Goal: Information Seeking & Learning: Find contact information

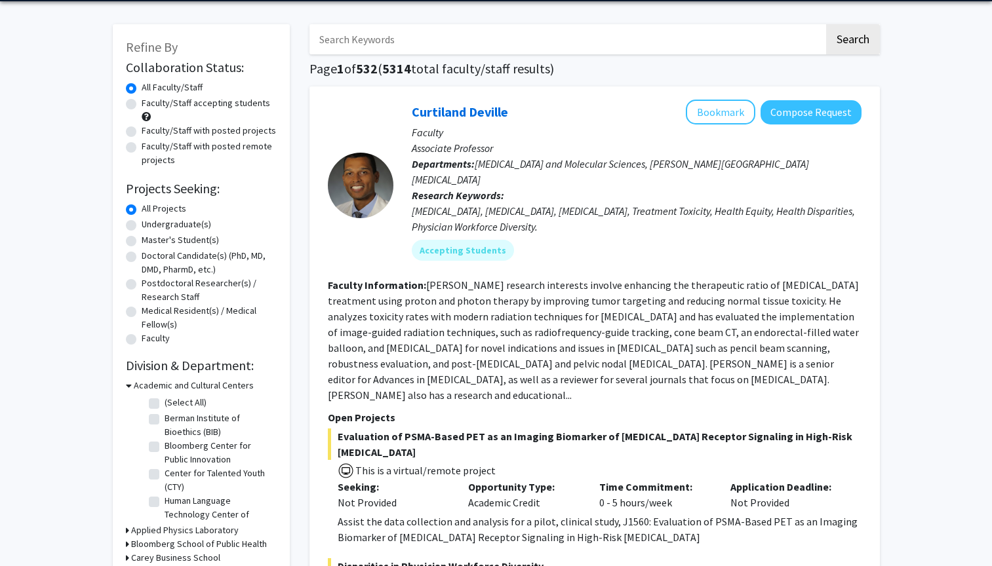
scroll to position [50, 0]
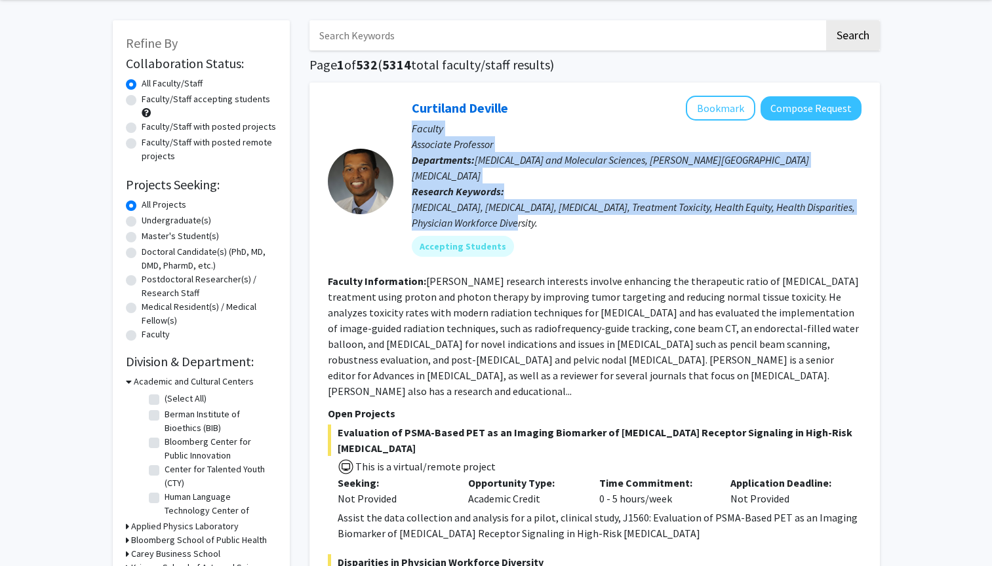
drag, startPoint x: 408, startPoint y: 131, endPoint x: 566, endPoint y: 216, distance: 179.2
click at [566, 216] on div "[PERSON_NAME] Bookmark Compose Request Faculty Associate Professor Departments:…" at bounding box center [627, 181] width 468 height 171
click at [566, 216] on div "[MEDICAL_DATA], [MEDICAL_DATA], [MEDICAL_DATA], Treatment Toxicity, Health Equi…" at bounding box center [637, 214] width 450 height 31
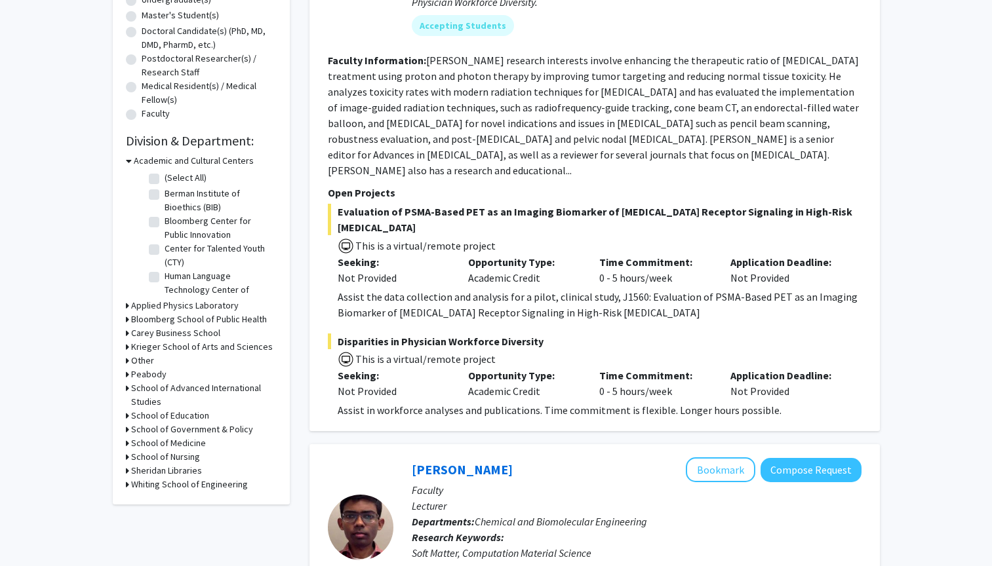
scroll to position [272, 0]
click at [165, 195] on label "Berman Institute of Bioethics (BIB)" at bounding box center [219, 199] width 109 height 28
click at [165, 194] on input "Berman Institute of Bioethics (BIB)" at bounding box center [169, 189] width 9 height 9
checkbox input "true"
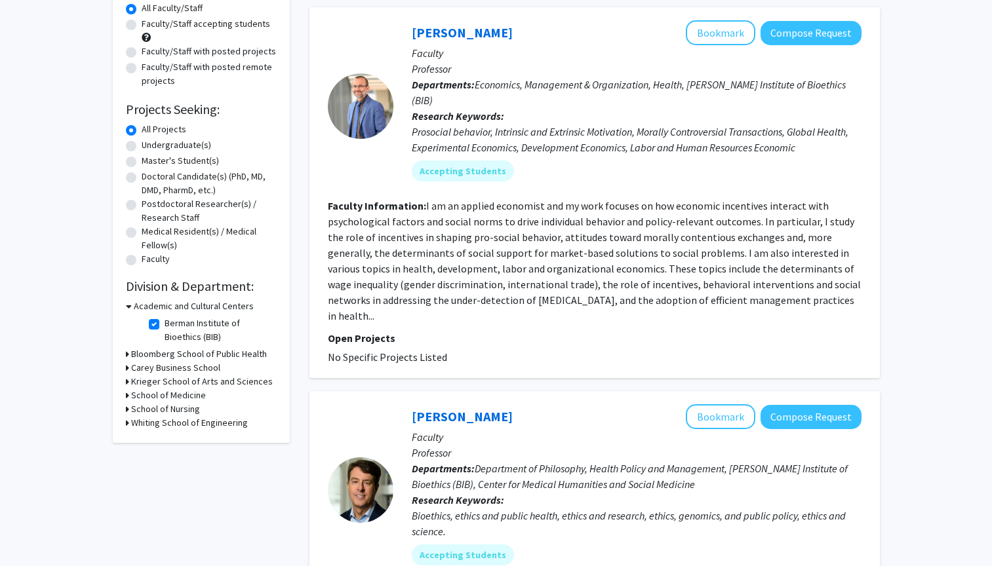
scroll to position [136, 0]
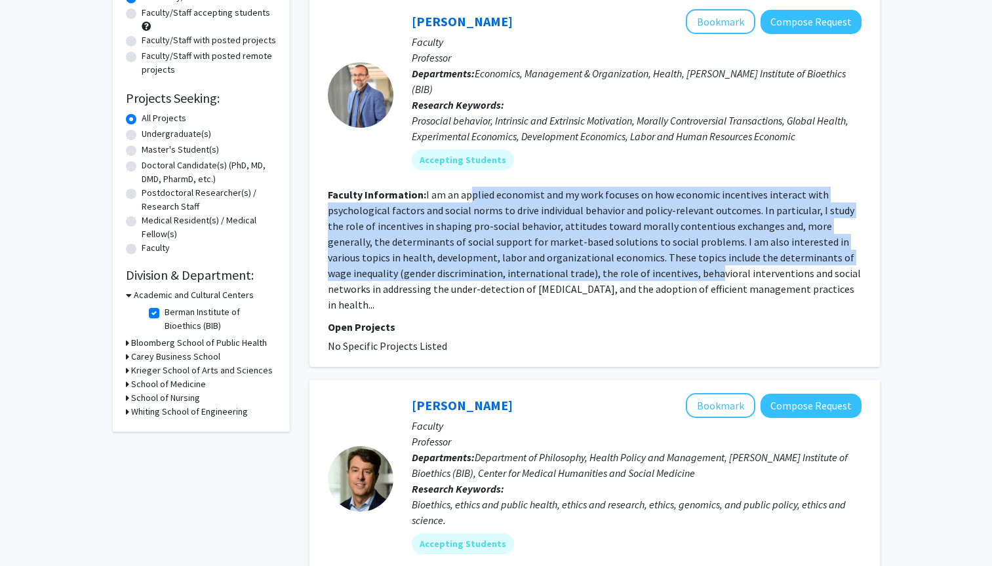
drag, startPoint x: 467, startPoint y: 182, endPoint x: 638, endPoint y: 254, distance: 185.6
click at [638, 254] on fg-read-more "I am an applied economist and my work focuses on how economic incentives intera…" at bounding box center [594, 249] width 533 height 123
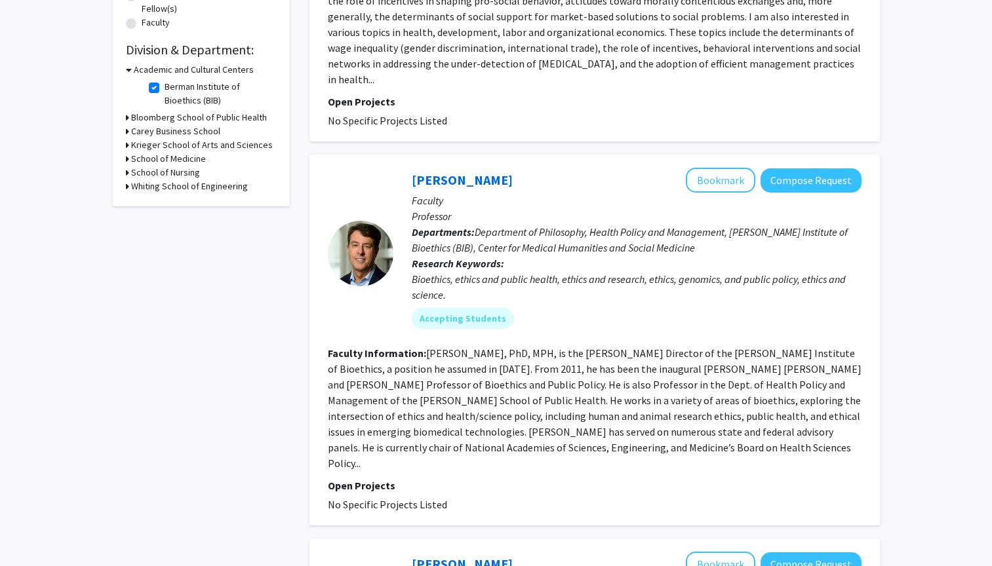
scroll to position [363, 0]
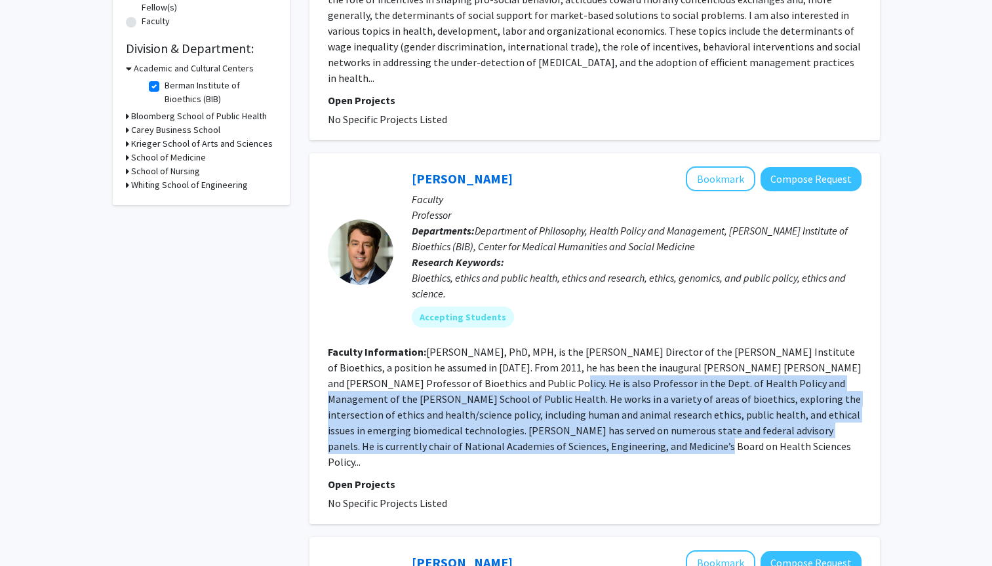
drag, startPoint x: 513, startPoint y: 354, endPoint x: 651, endPoint y: 421, distance: 153.0
click at [651, 421] on fg-read-more "[PERSON_NAME], PhD, MPH, is the [PERSON_NAME] Director of the [PERSON_NAME] Ins…" at bounding box center [594, 406] width 533 height 123
click at [651, 420] on fg-read-more "[PERSON_NAME], PhD, MPH, is the [PERSON_NAME] Director of the [PERSON_NAME] Ins…" at bounding box center [594, 406] width 533 height 123
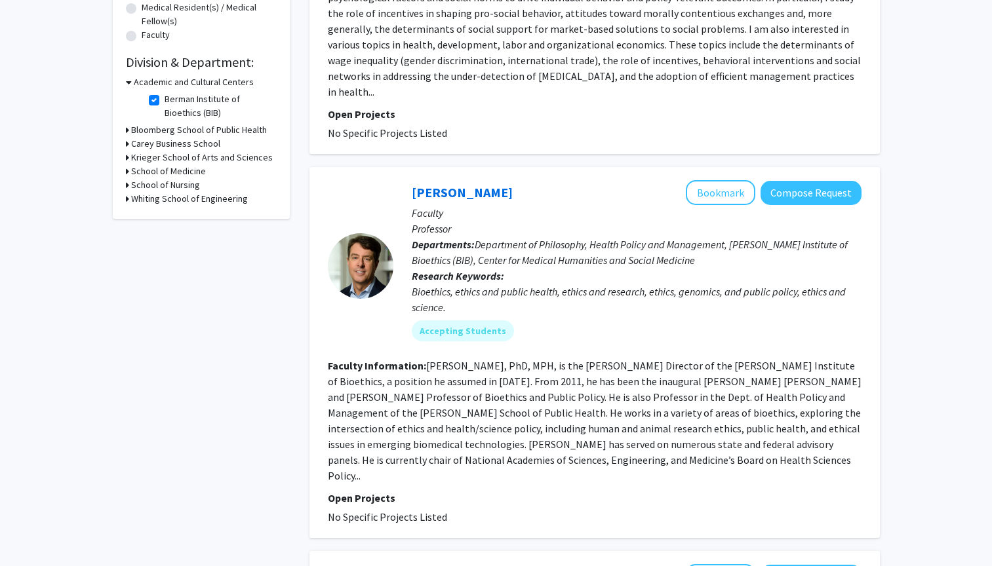
scroll to position [338, 0]
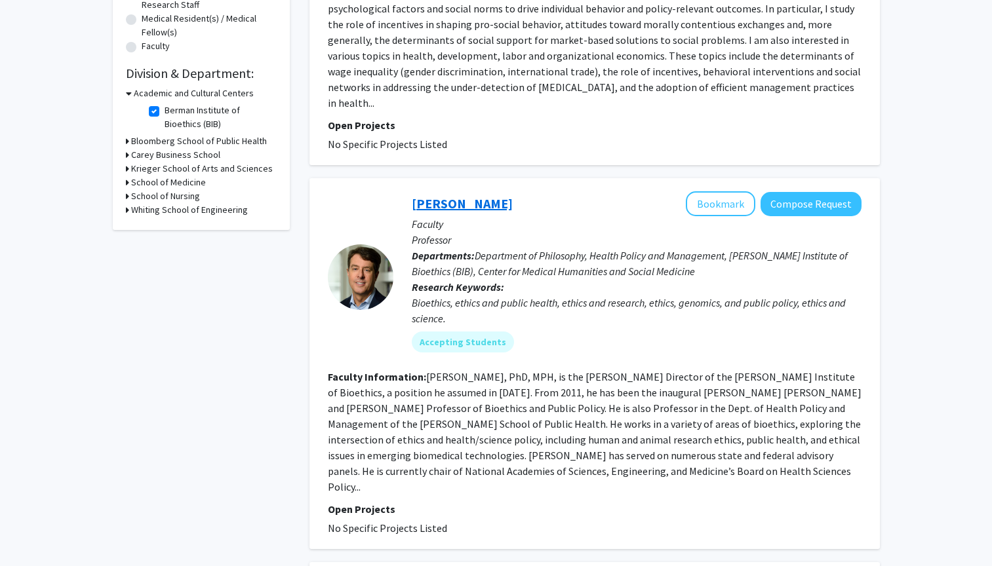
click at [455, 195] on link "[PERSON_NAME]" at bounding box center [462, 203] width 101 height 16
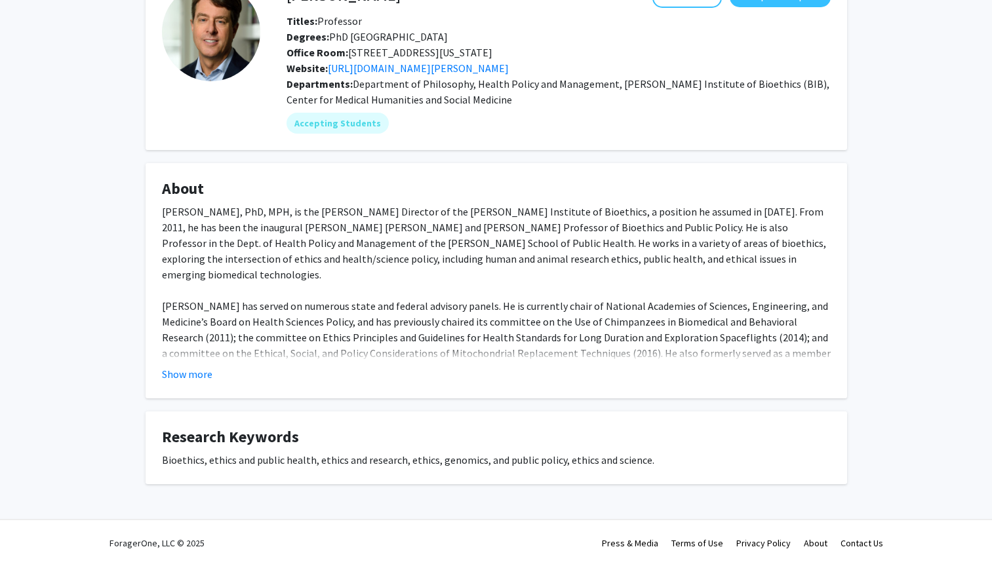
scroll to position [78, 0]
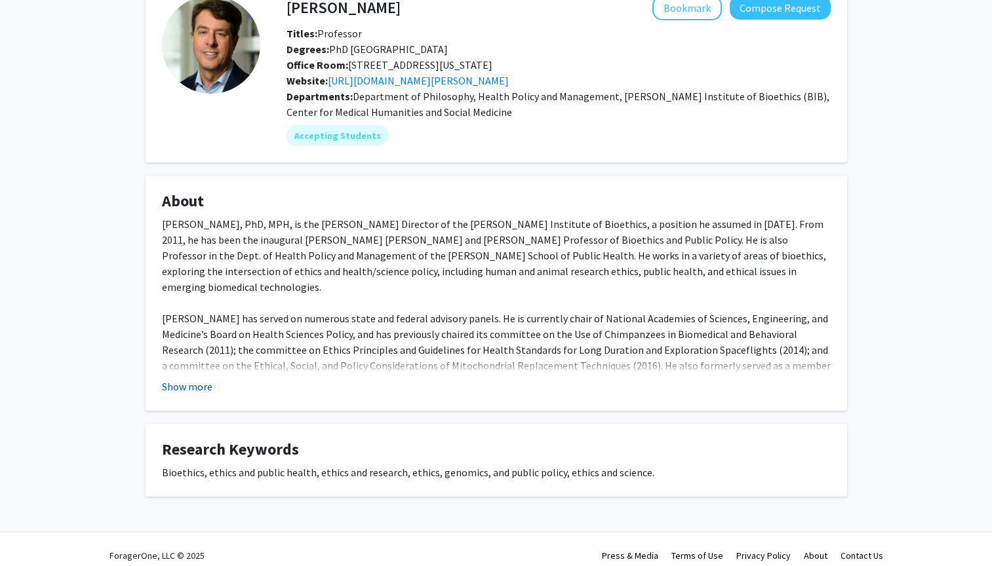
click at [201, 380] on button "Show more" at bounding box center [187, 387] width 50 height 16
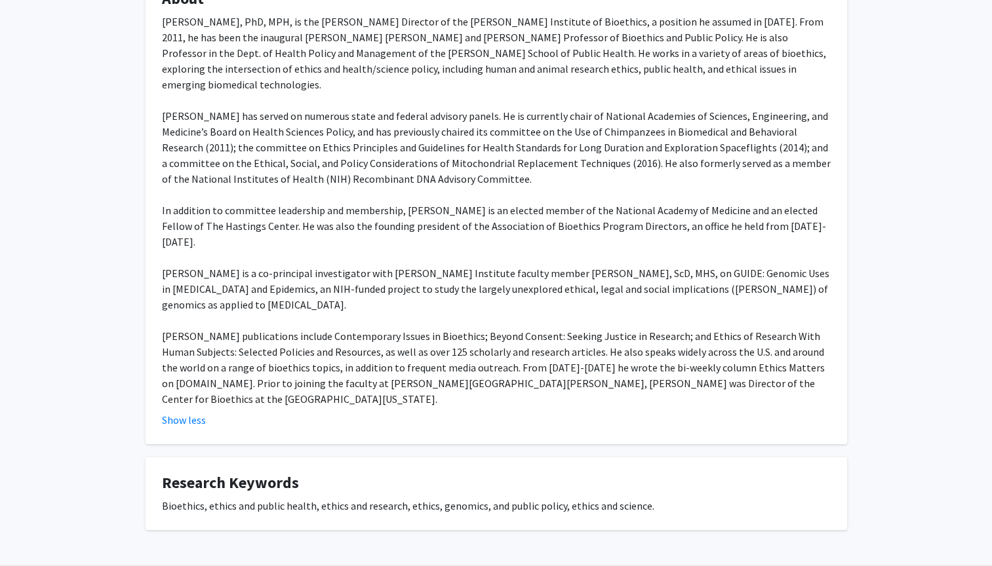
scroll to position [280, 0]
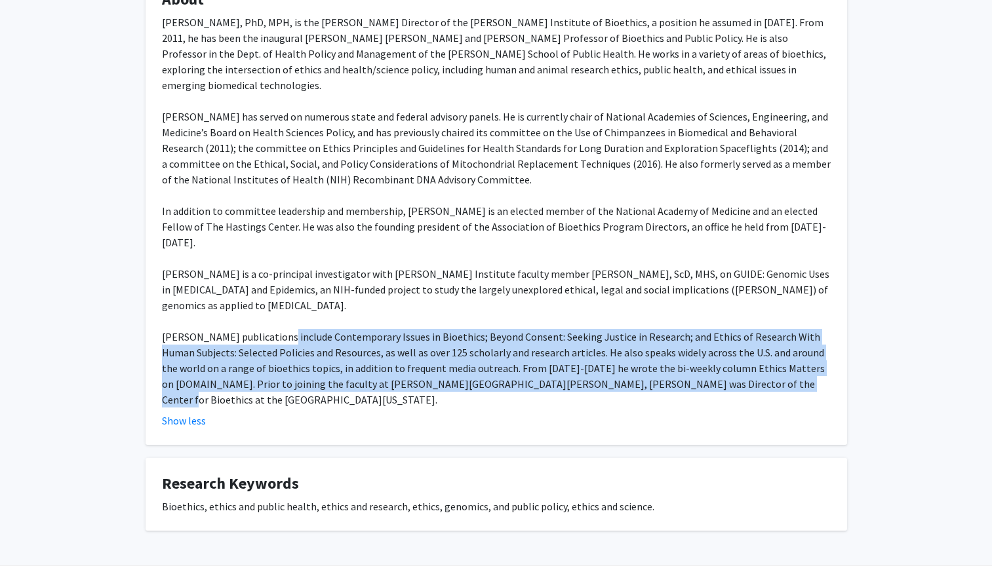
drag, startPoint x: 271, startPoint y: 308, endPoint x: 685, endPoint y: 357, distance: 416.5
click at [686, 356] on div "[PERSON_NAME], PhD, MPH, is the [PERSON_NAME] Director of the [PERSON_NAME] Ins…" at bounding box center [496, 210] width 669 height 393
click at [685, 357] on div "[PERSON_NAME], PhD, MPH, is the [PERSON_NAME] Director of the [PERSON_NAME] Ins…" at bounding box center [496, 210] width 669 height 393
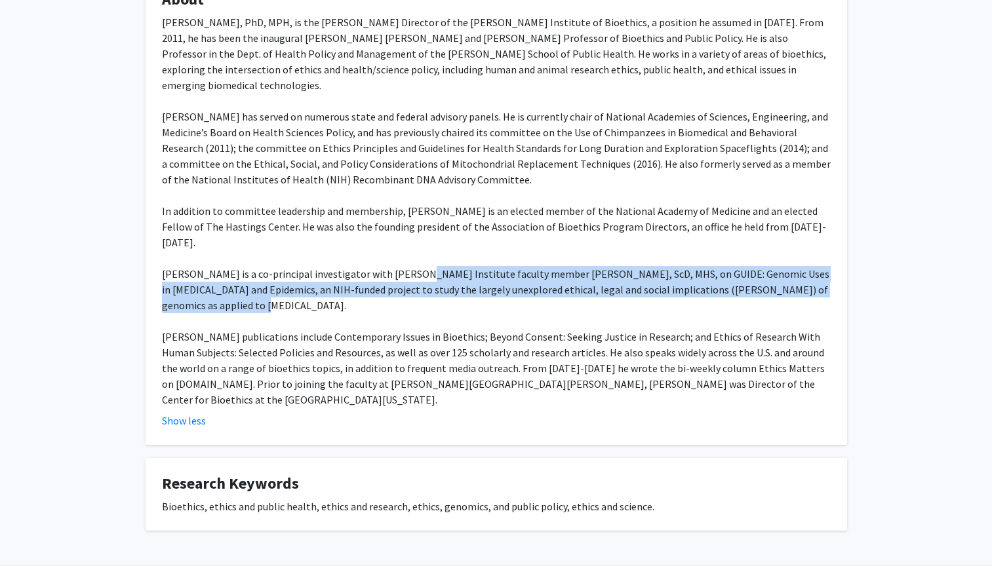
drag, startPoint x: 404, startPoint y: 260, endPoint x: 828, endPoint y: 276, distance: 423.7
click at [828, 276] on div "[PERSON_NAME], PhD, MPH, is the [PERSON_NAME] Director of the [PERSON_NAME] Ins…" at bounding box center [496, 210] width 669 height 393
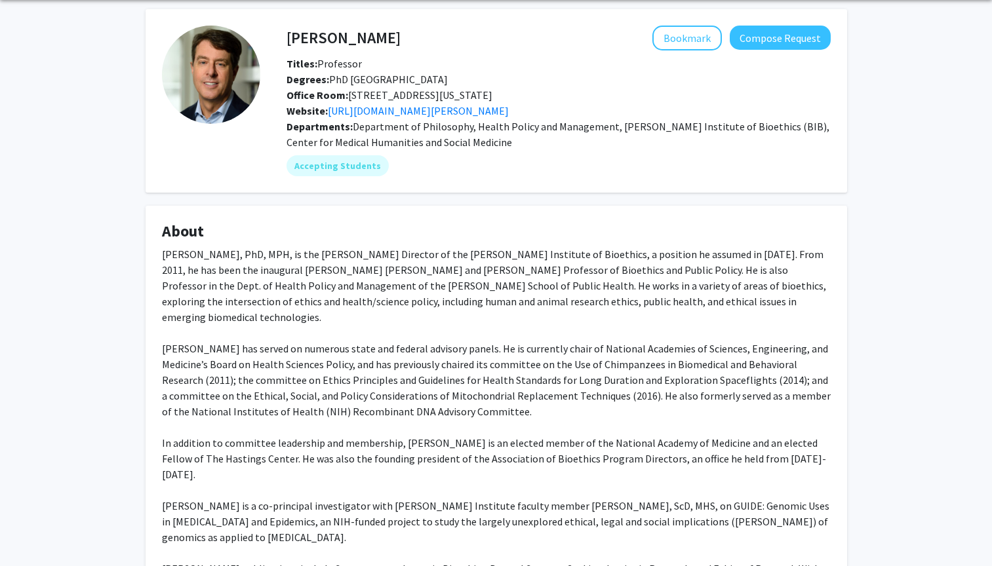
scroll to position [47, 0]
click at [364, 111] on link "[URL][DOMAIN_NAME][PERSON_NAME]" at bounding box center [418, 111] width 181 height 13
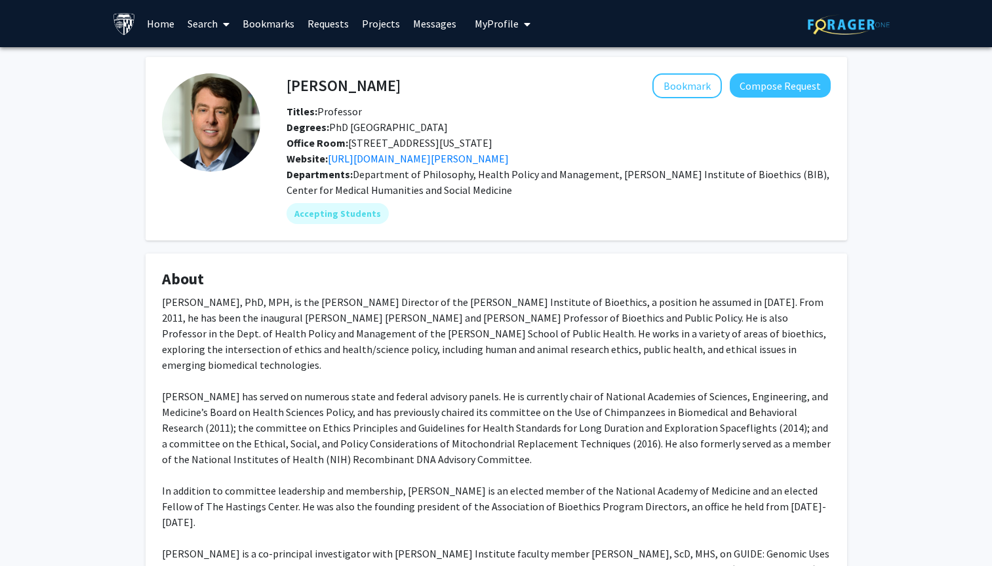
scroll to position [0, 0]
